Goal: Task Accomplishment & Management: Manage account settings

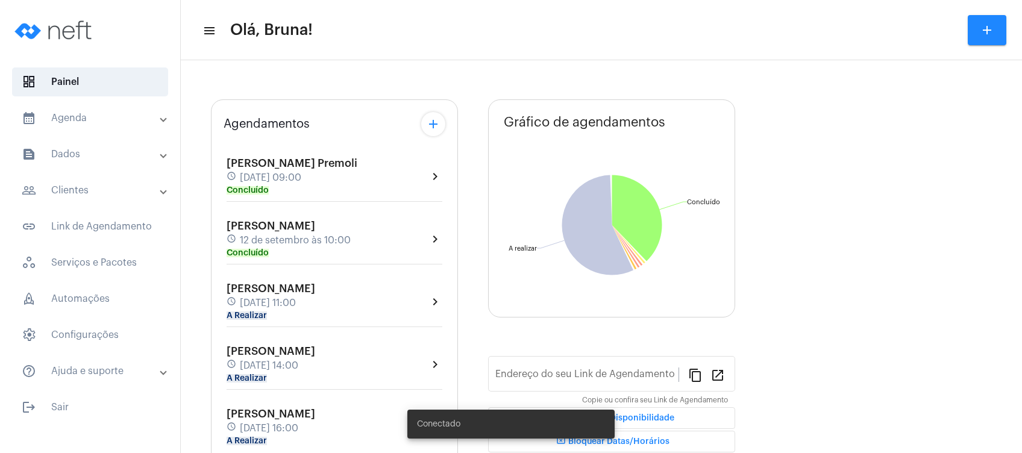
type input "[URL][DOMAIN_NAME]"
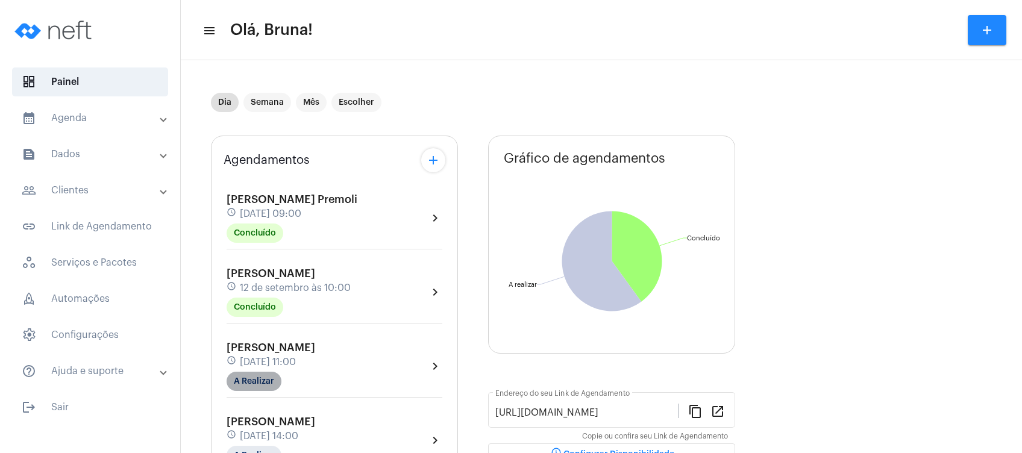
click at [264, 376] on mat-chip "A Realizar" at bounding box center [254, 381] width 55 height 19
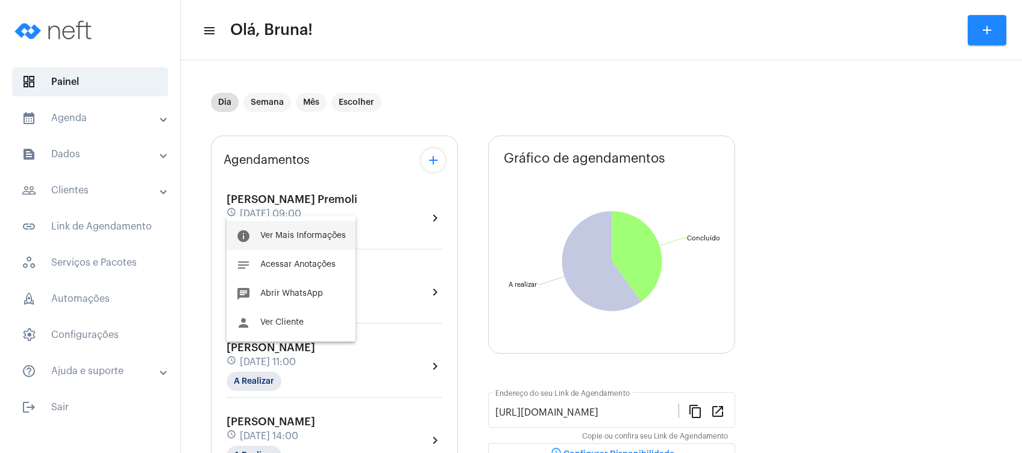
click at [313, 227] on button "info Ver Mais Informações" at bounding box center [291, 235] width 129 height 29
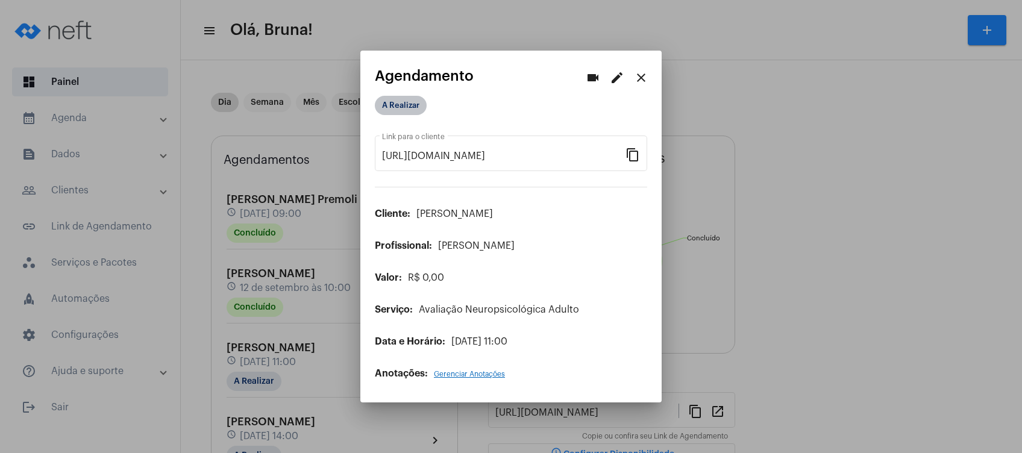
click at [404, 106] on mat-chip "A Realizar" at bounding box center [401, 105] width 52 height 19
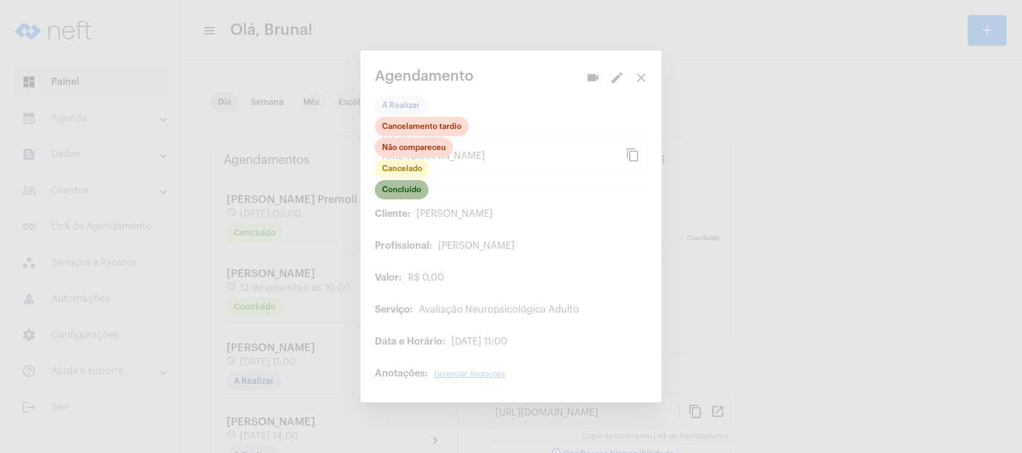
click at [412, 193] on mat-chip "Concluído" at bounding box center [402, 189] width 54 height 19
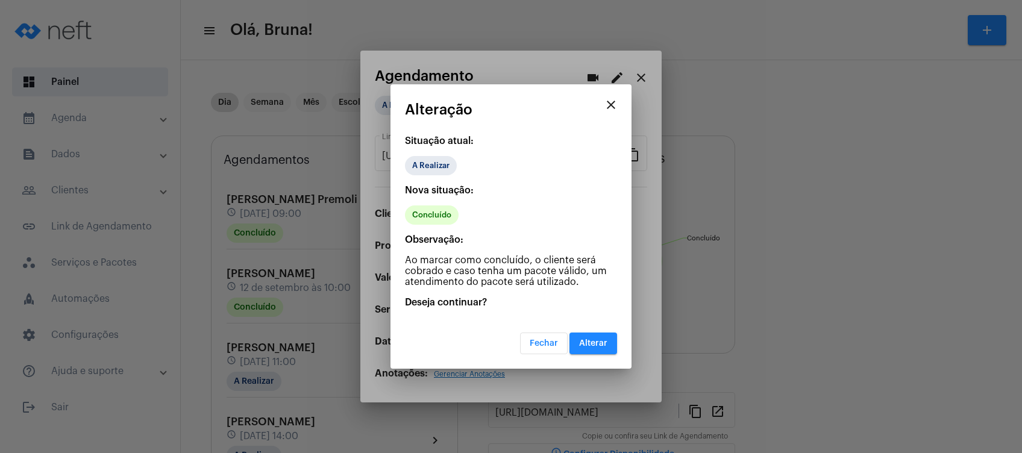
click at [607, 344] on button "Alterar" at bounding box center [593, 344] width 48 height 22
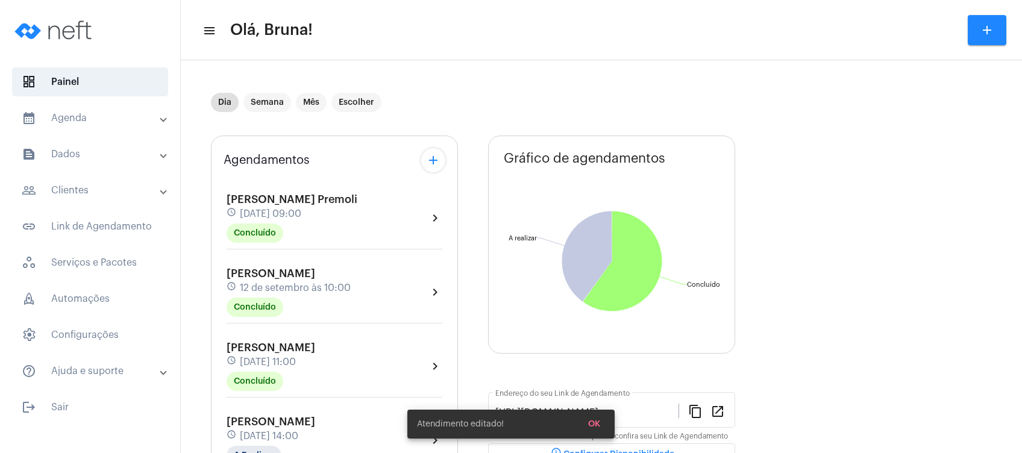
click at [122, 120] on mat-panel-title "calendar_month_outlined Agenda" at bounding box center [91, 118] width 139 height 14
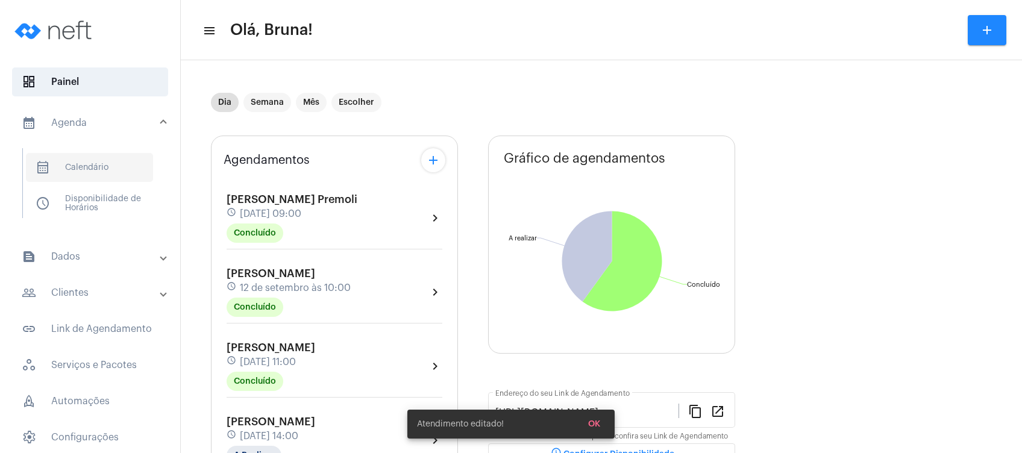
click at [112, 159] on span "calendar_month_outlined Calendário" at bounding box center [89, 167] width 127 height 29
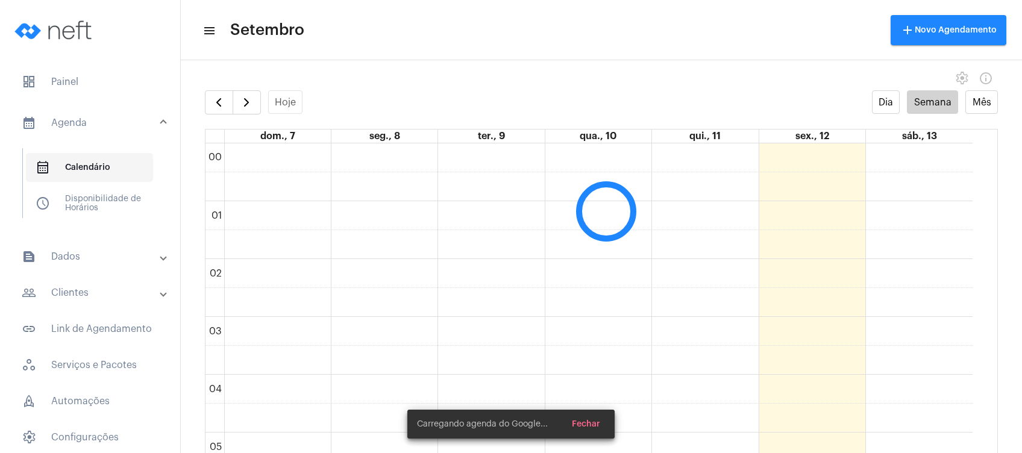
scroll to position [347, 0]
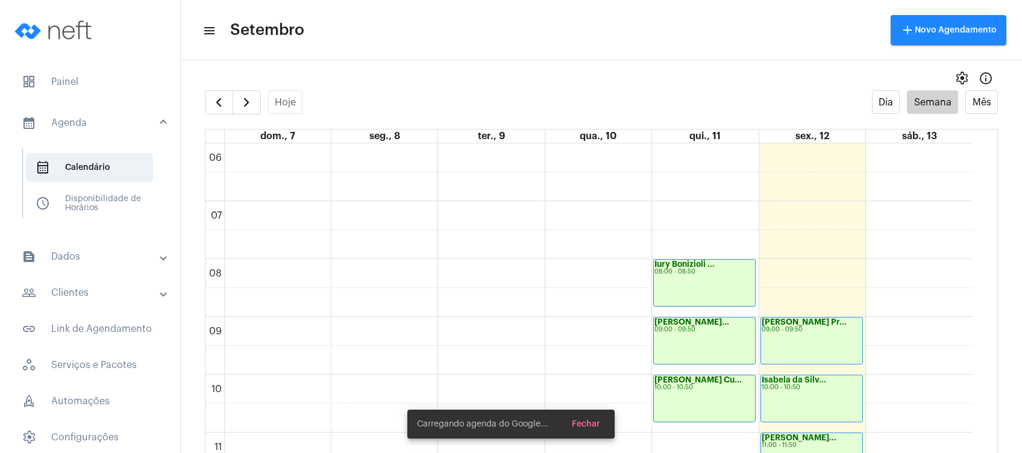
click at [104, 257] on mat-panel-title "text_snippet_outlined Dados" at bounding box center [91, 256] width 139 height 14
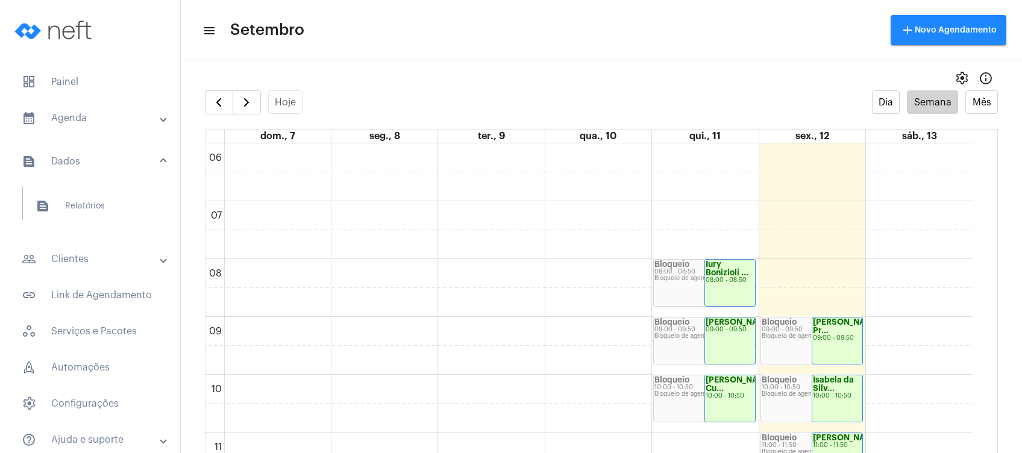
click at [105, 259] on mat-panel-title "people_outline Clientes" at bounding box center [91, 259] width 139 height 14
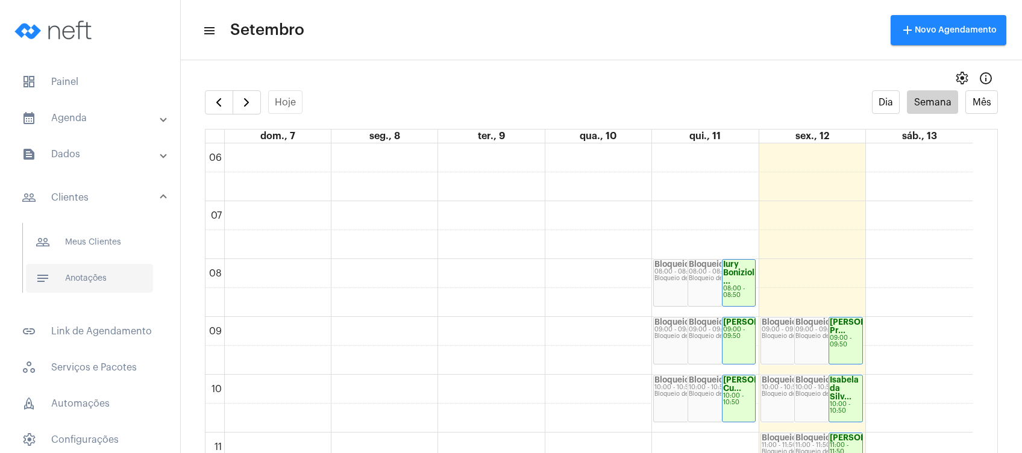
click at [105, 272] on span "notes Anotações" at bounding box center [89, 278] width 127 height 29
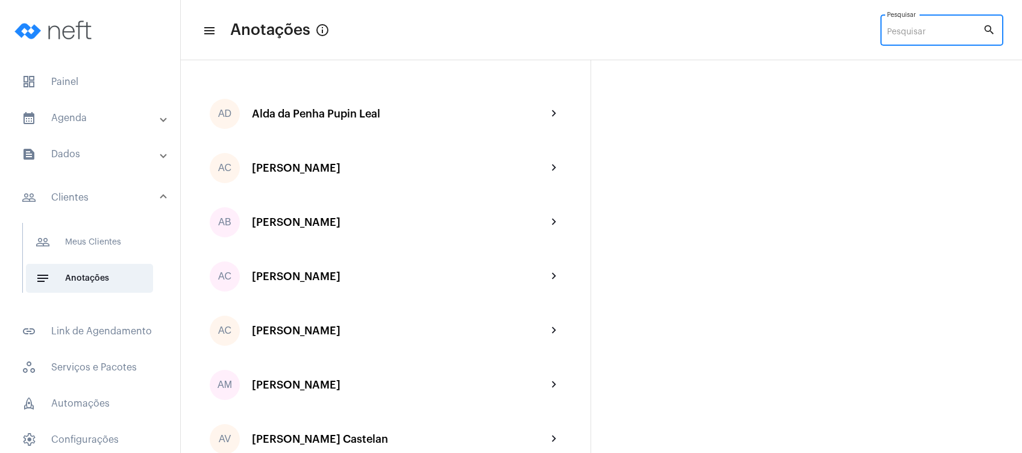
click at [914, 33] on input "Pesquisar" at bounding box center [935, 33] width 96 height 10
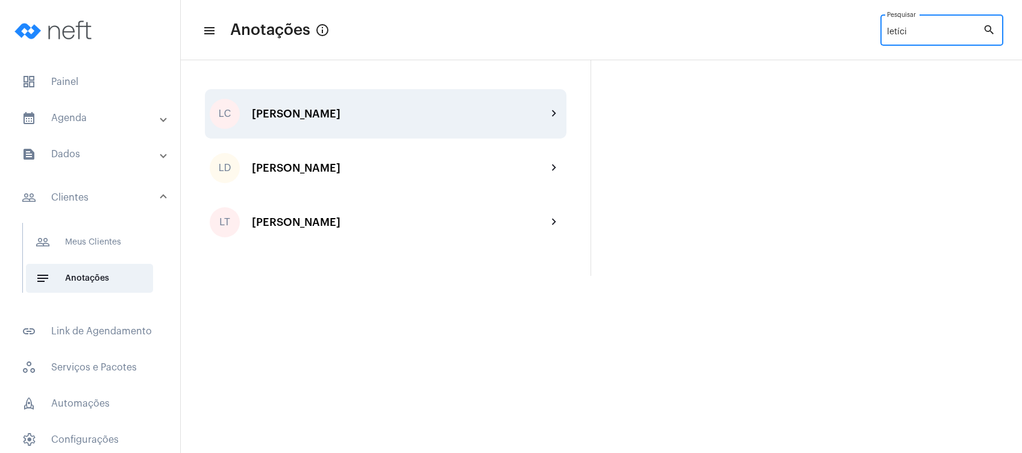
type input "letíci"
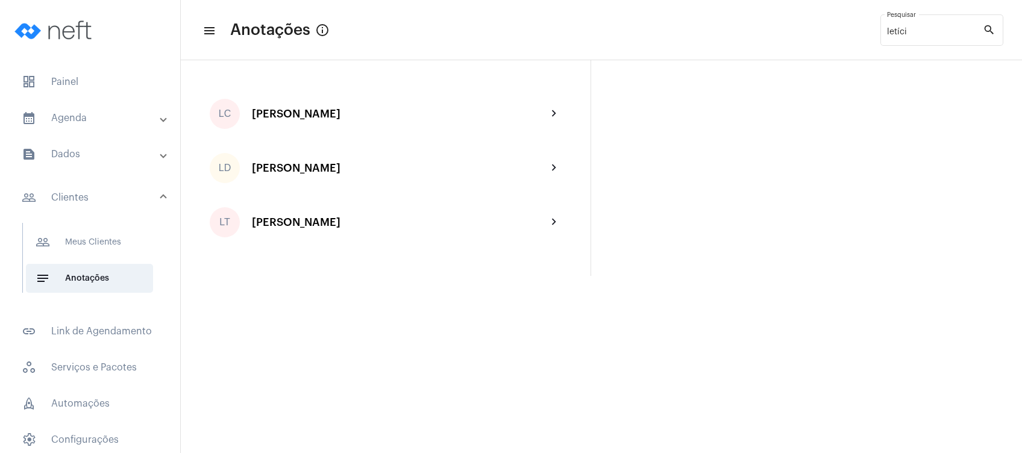
click at [369, 123] on div "LC [PERSON_NAME] chevron_right" at bounding box center [386, 113] width 362 height 49
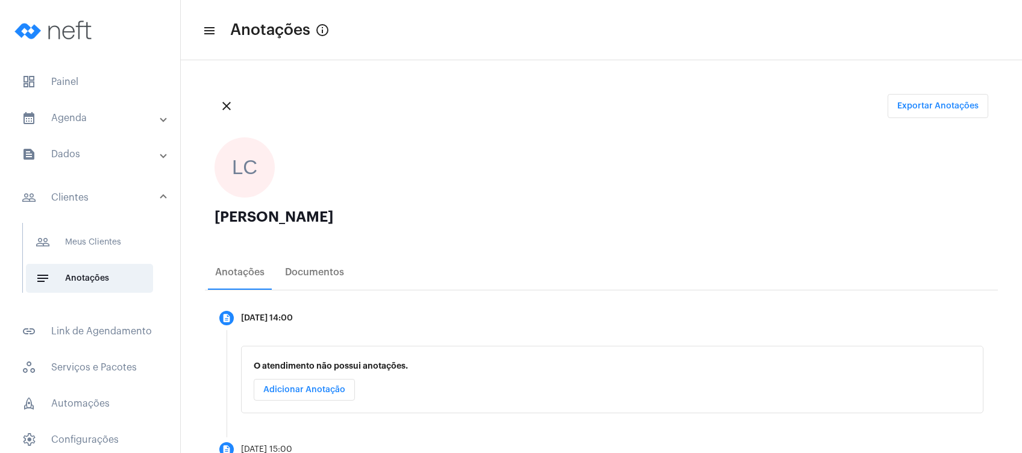
scroll to position [42, 0]
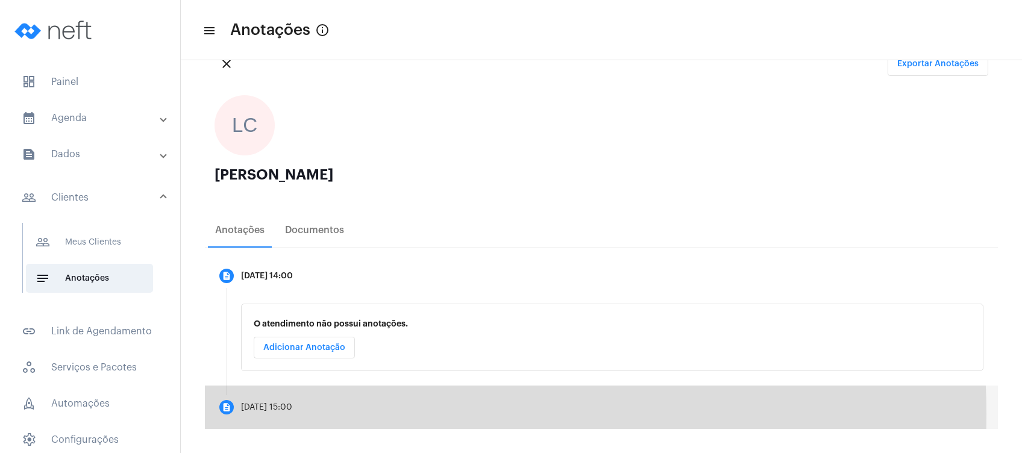
click at [330, 415] on mat-step-header "description [DATE] 15:00" at bounding box center [601, 407] width 793 height 43
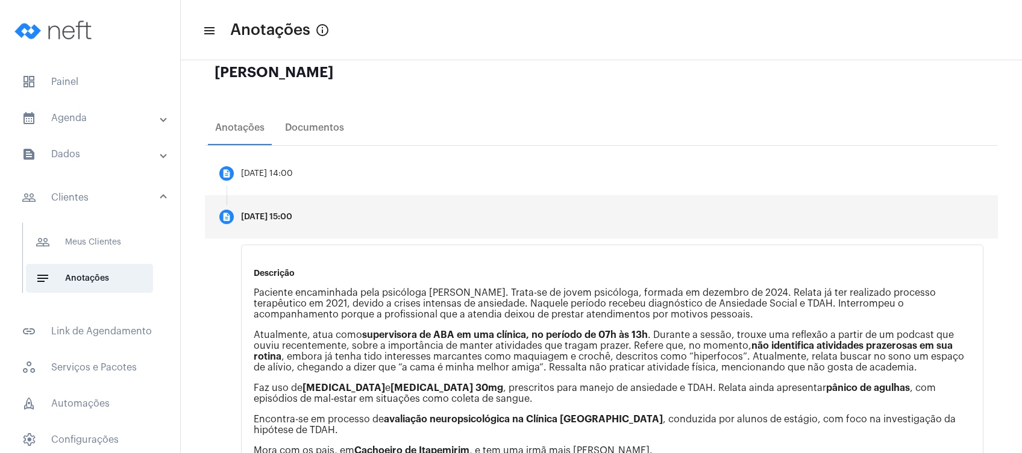
scroll to position [243, 0]
